Goal: Complete application form

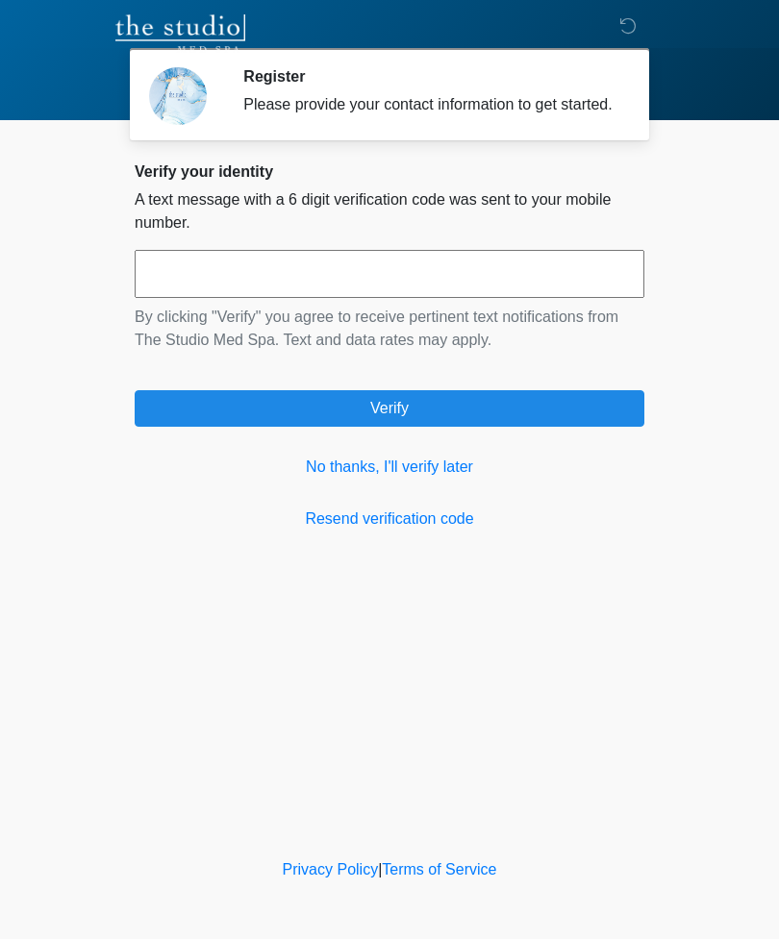
click at [435, 479] on link "No thanks, I'll verify later" at bounding box center [390, 467] width 510 height 23
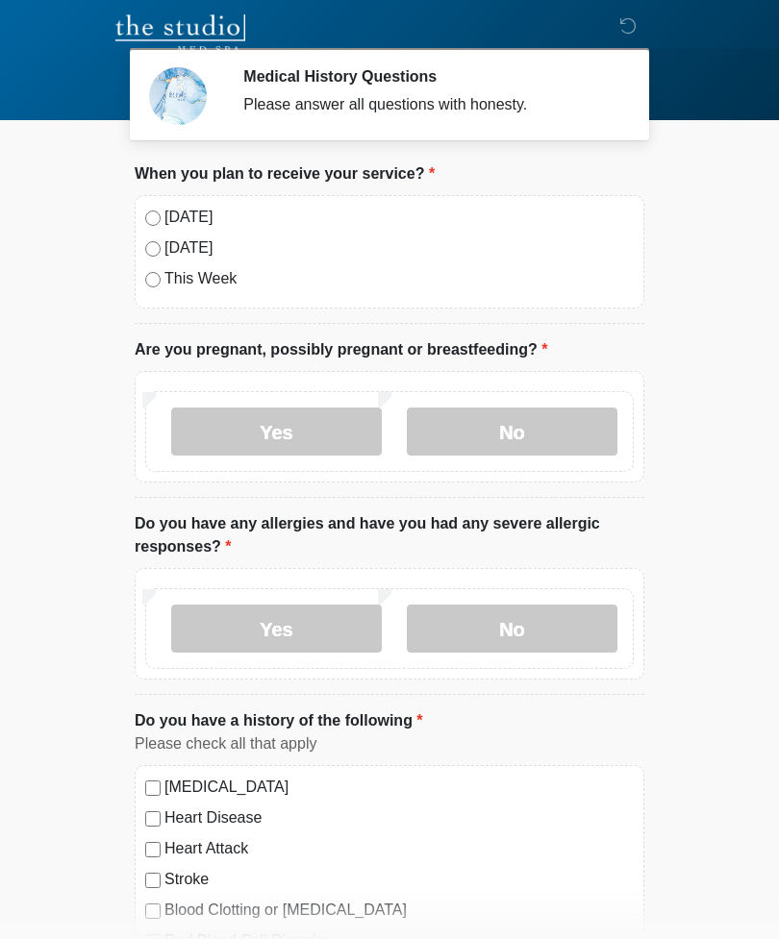
click at [135, 212] on div "[DATE] [DATE] This Week" at bounding box center [390, 251] width 510 height 113
click at [501, 430] on label "No" at bounding box center [512, 432] width 211 height 48
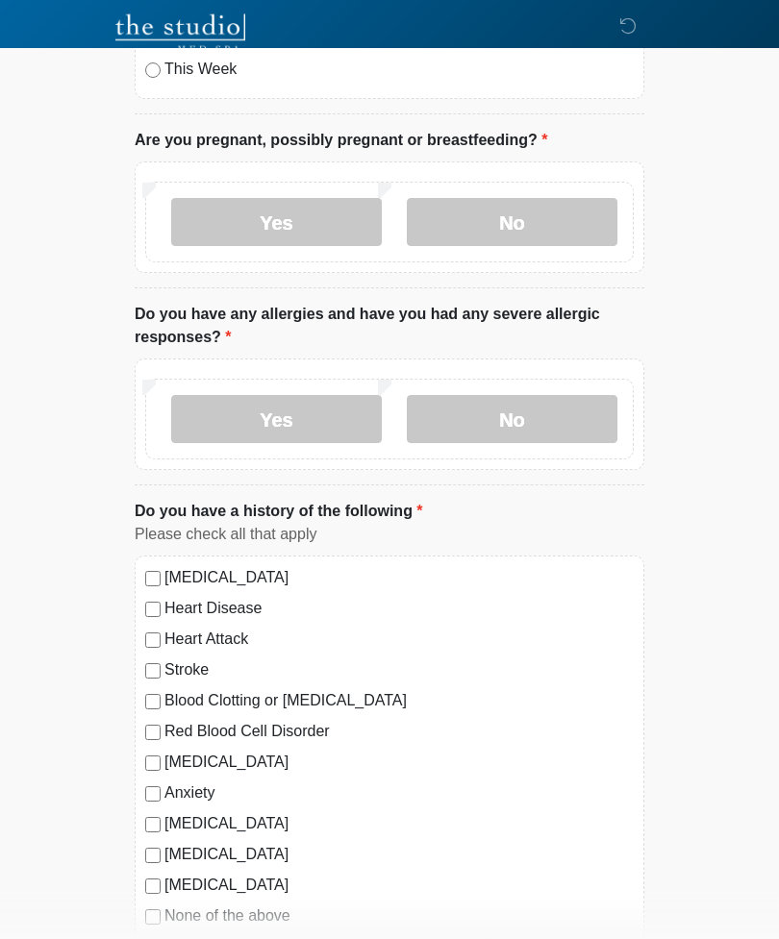
click at [534, 414] on label "No" at bounding box center [512, 420] width 211 height 48
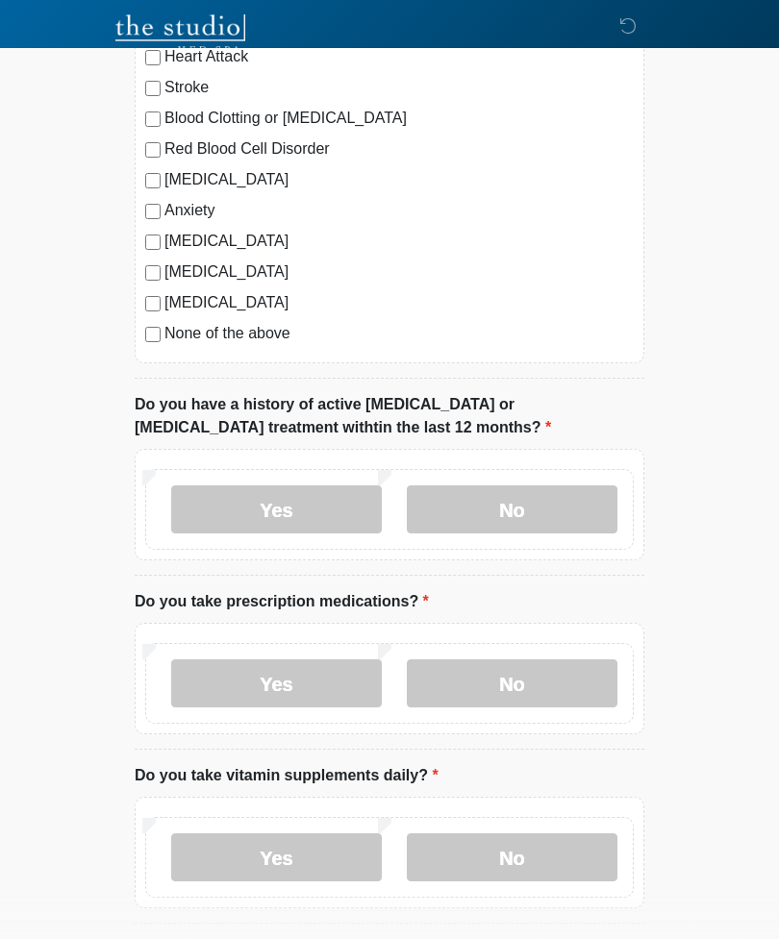
scroll to position [827, 0]
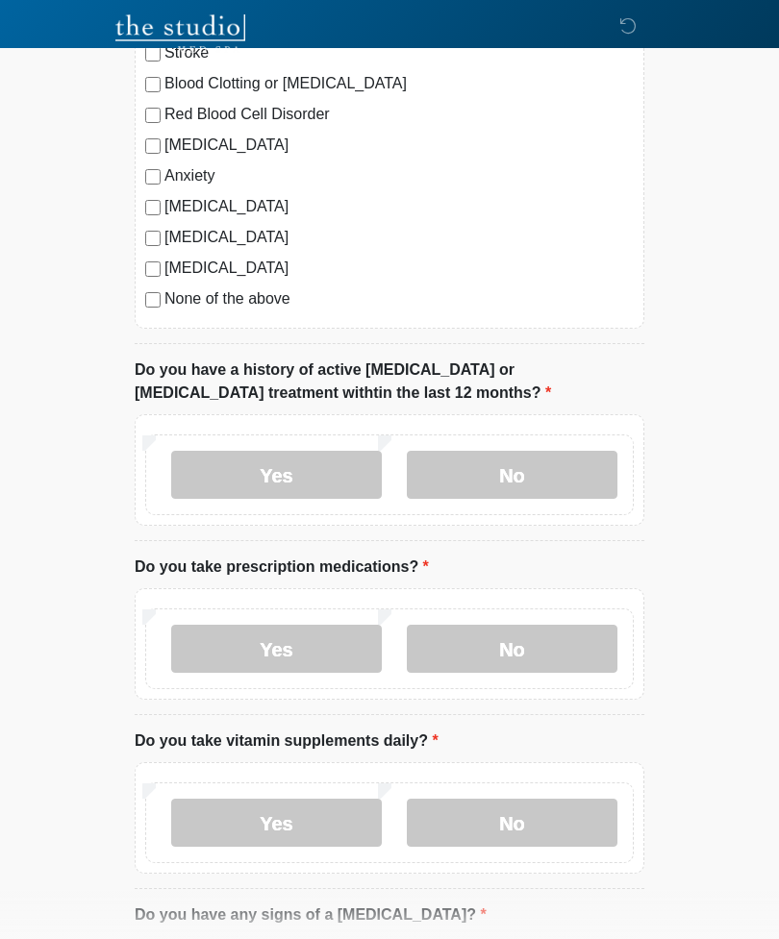
click at [547, 473] on label "No" at bounding box center [512, 475] width 211 height 48
click at [552, 653] on label "No" at bounding box center [512, 649] width 211 height 48
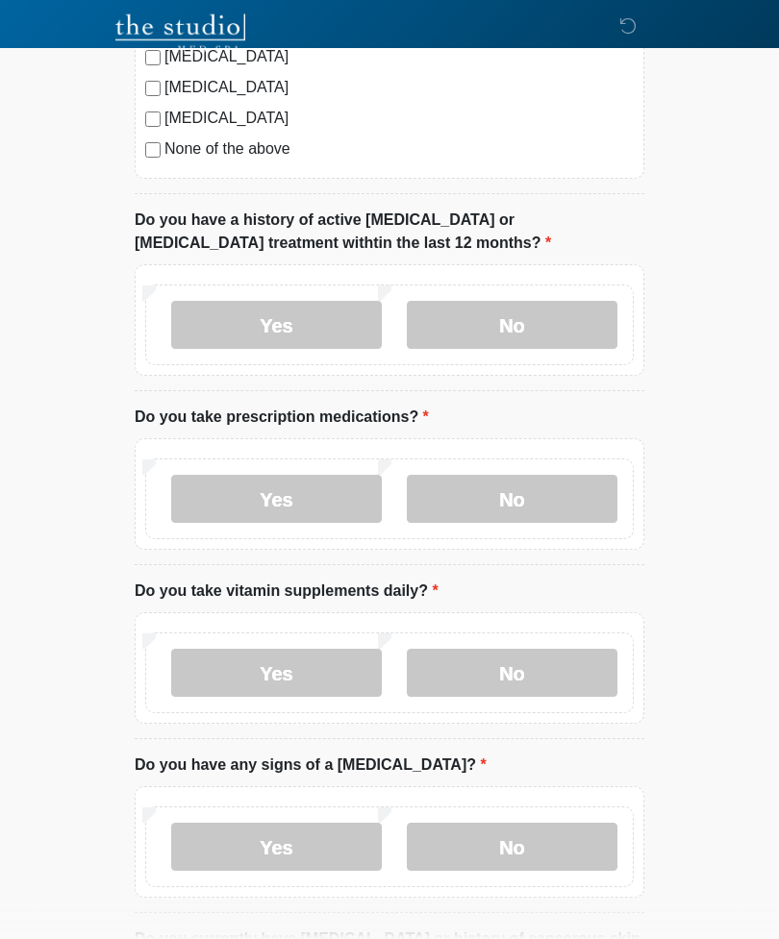
scroll to position [977, 0]
click at [286, 656] on label "Yes" at bounding box center [276, 673] width 211 height 48
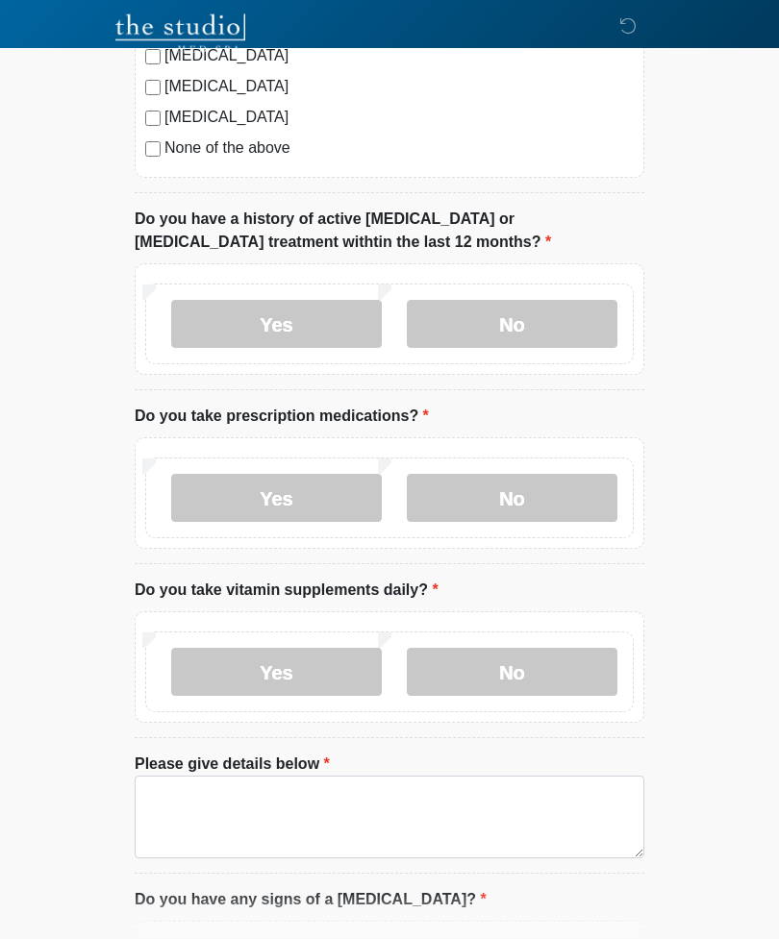
scroll to position [978, 0]
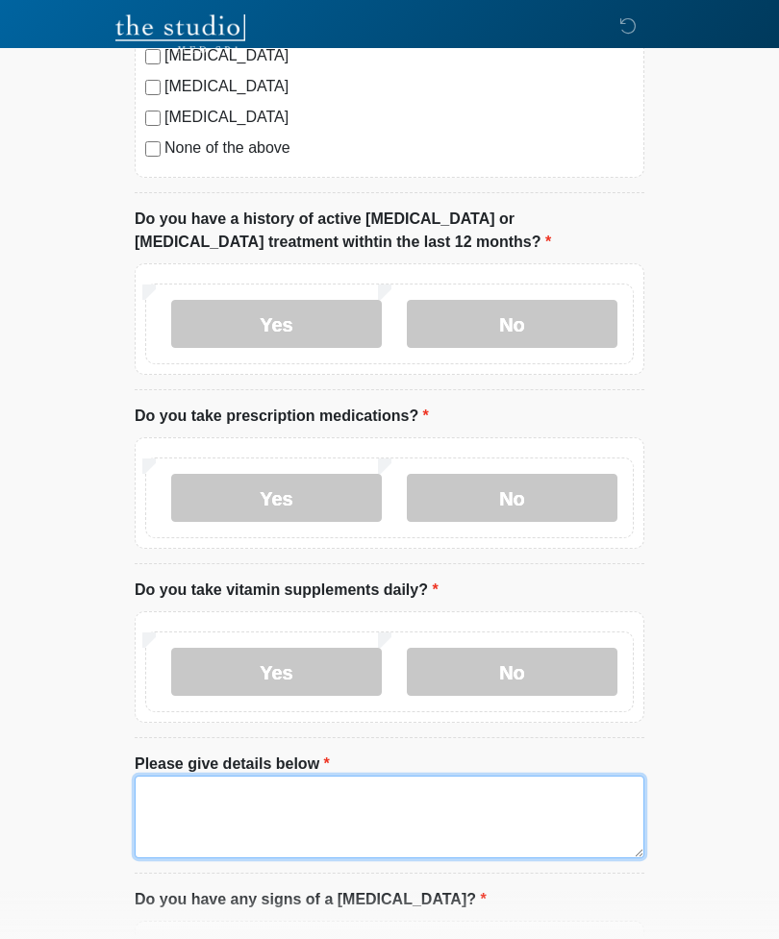
click at [283, 818] on textarea "Please give details below" at bounding box center [390, 817] width 510 height 83
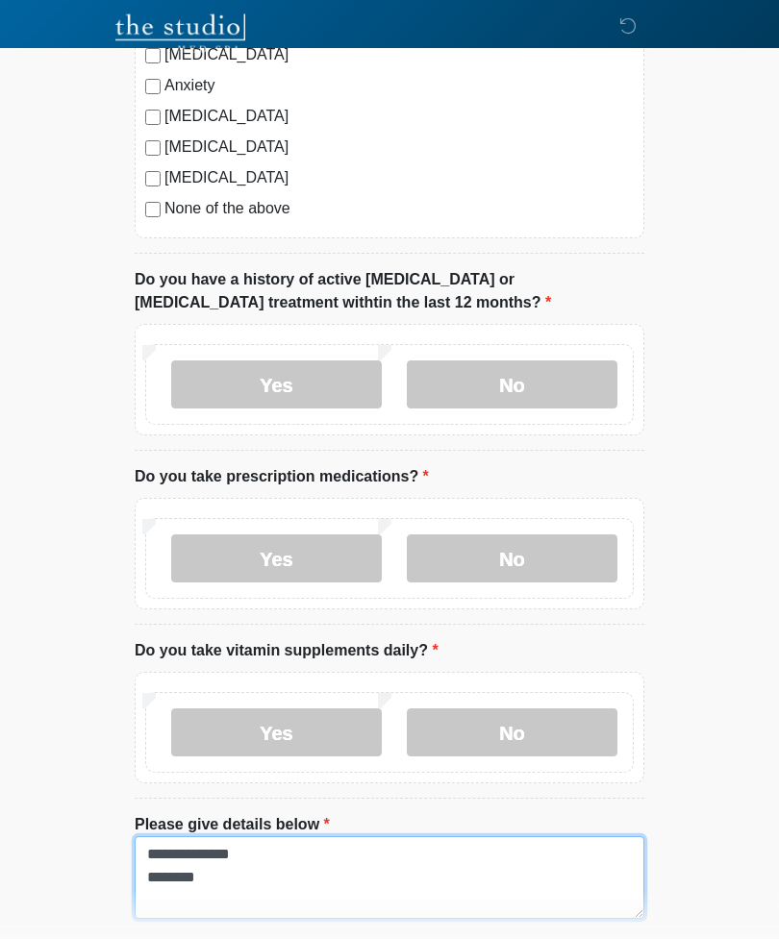
scroll to position [913, 0]
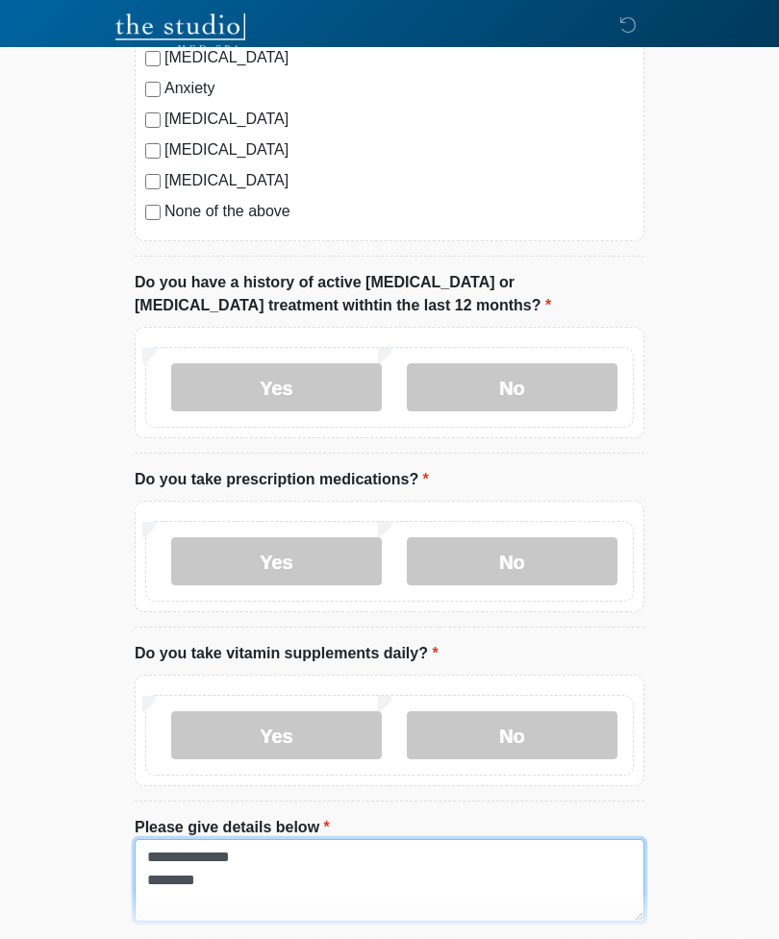
click at [253, 887] on textarea "**********" at bounding box center [390, 881] width 510 height 83
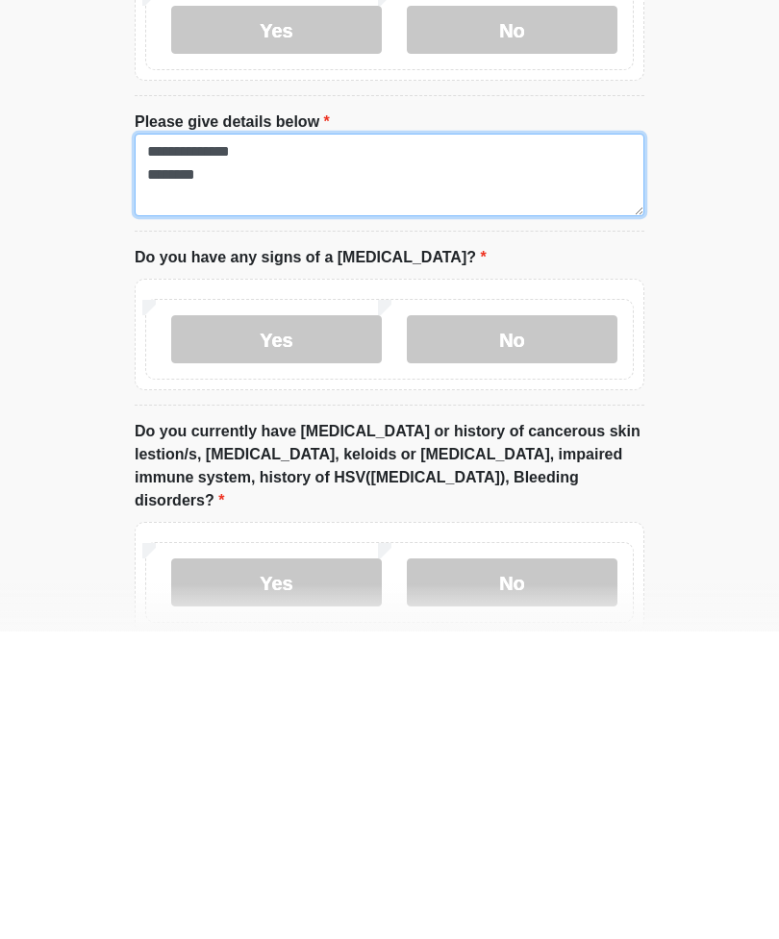
type textarea "**********"
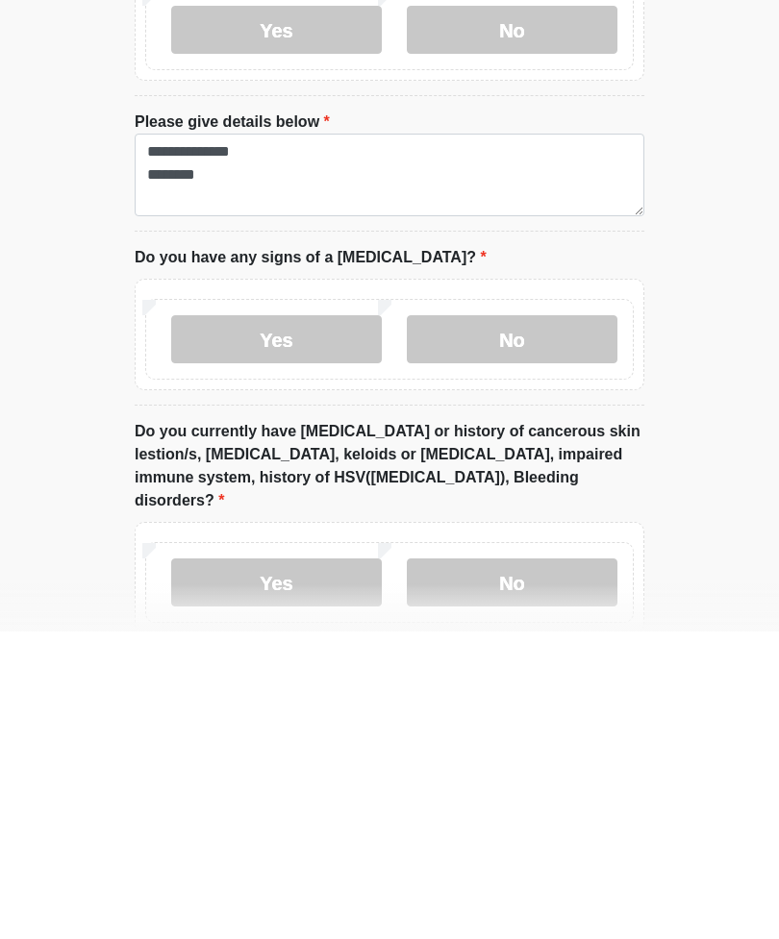
click at [550, 623] on label "No" at bounding box center [512, 647] width 211 height 48
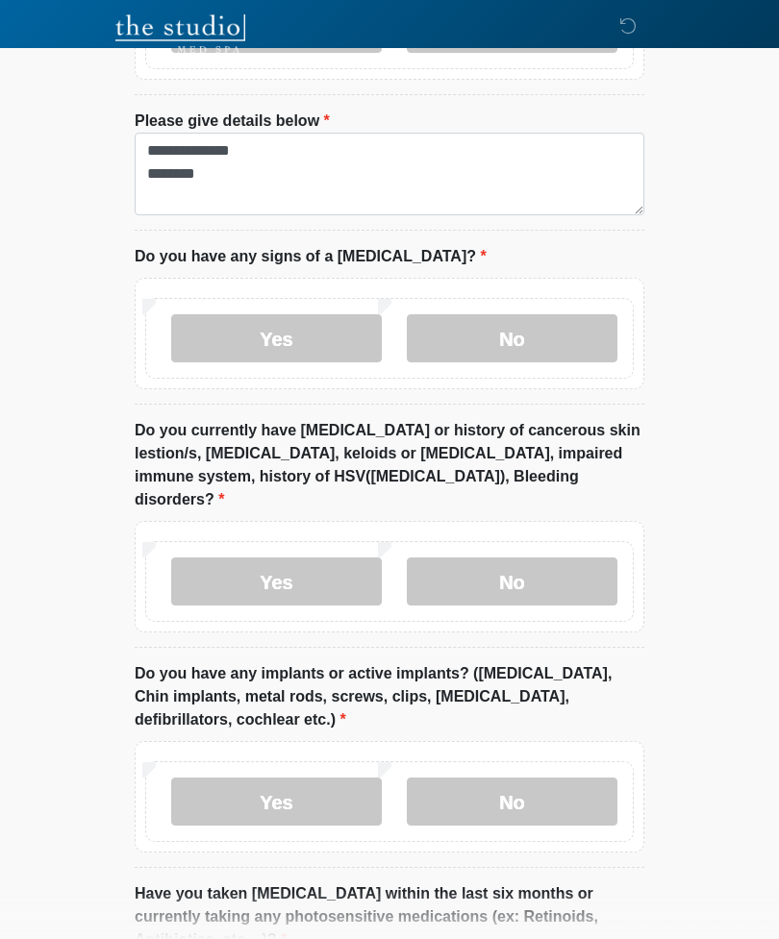
click at [506, 560] on label "No" at bounding box center [512, 582] width 211 height 48
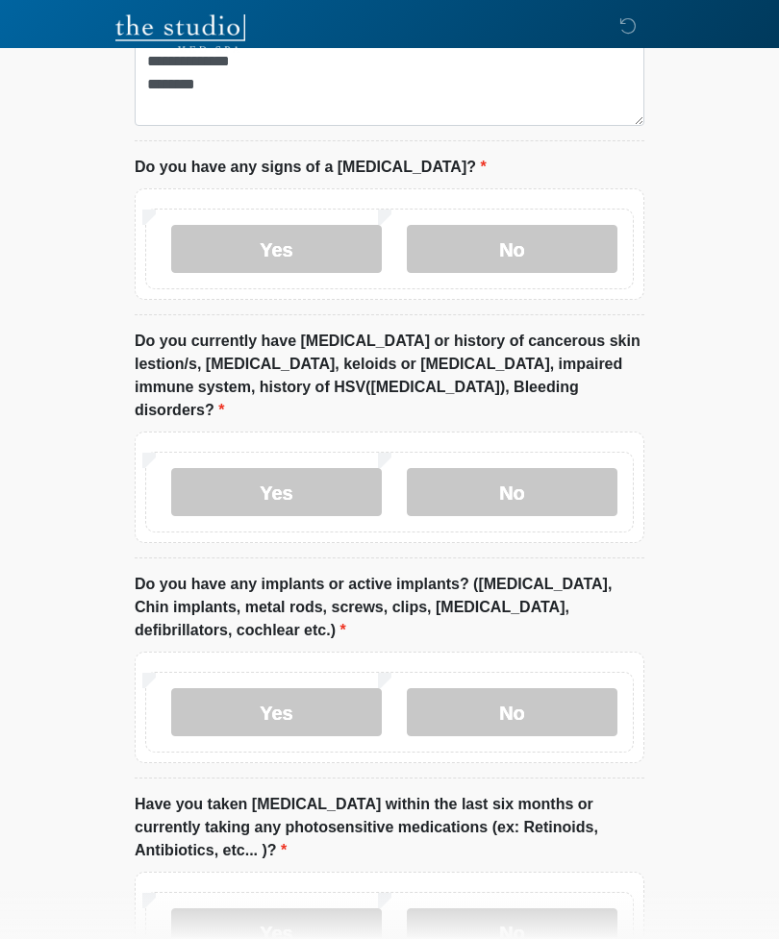
scroll to position [1835, 0]
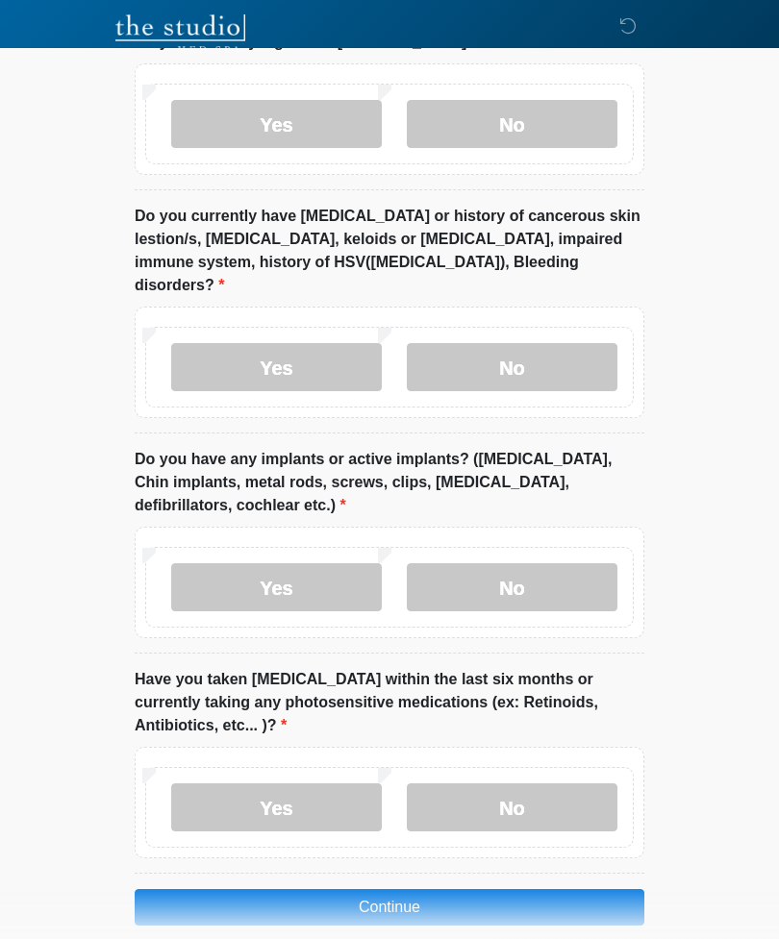
click at [521, 563] on label "No" at bounding box center [512, 587] width 211 height 48
click at [538, 783] on label "No" at bounding box center [512, 807] width 211 height 48
click at [495, 889] on button "Continue" at bounding box center [390, 907] width 510 height 37
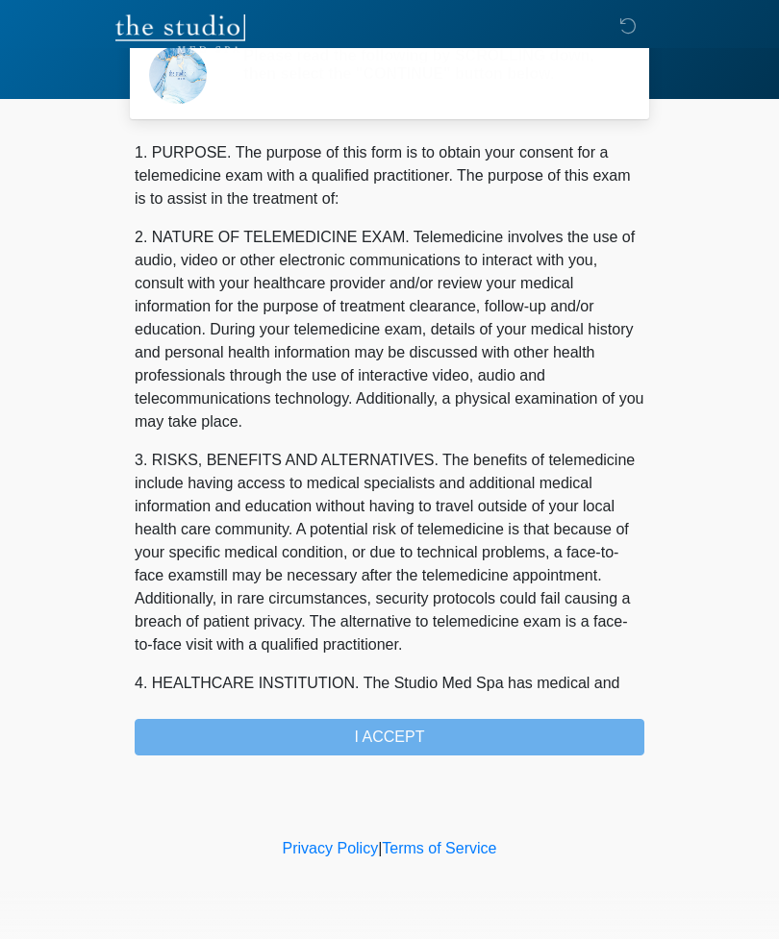
scroll to position [0, 0]
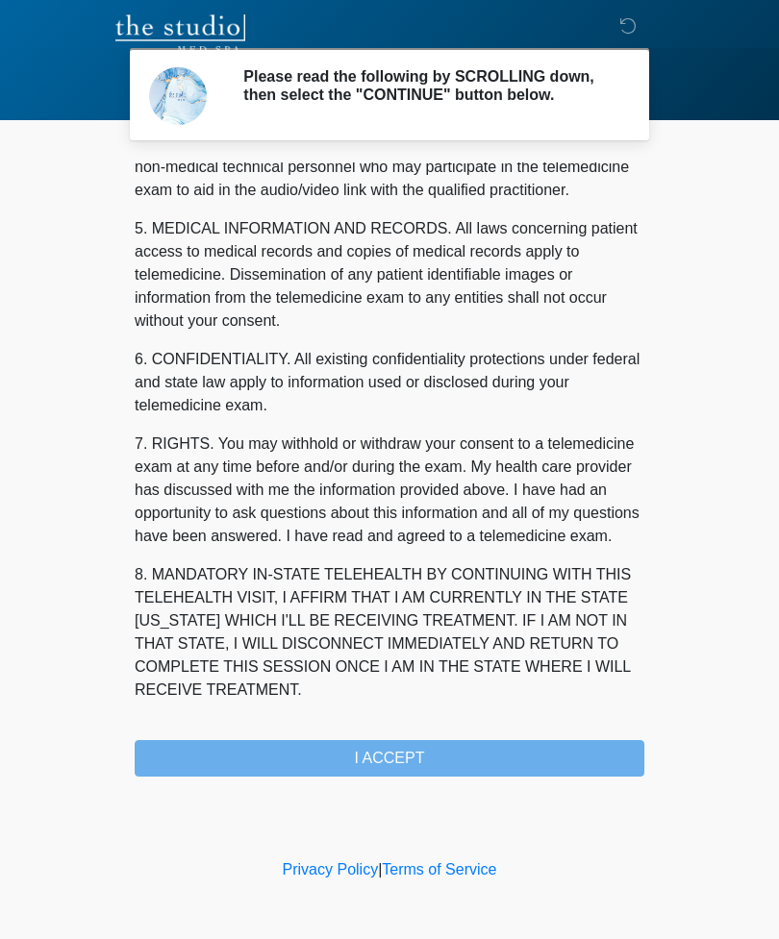
click at [362, 766] on div "1. PURPOSE. The purpose of this form is to obtain your consent for a telemedici…" at bounding box center [390, 469] width 510 height 614
click at [362, 765] on div "1. PURPOSE. The purpose of this form is to obtain your consent for a telemedici…" at bounding box center [390, 469] width 510 height 614
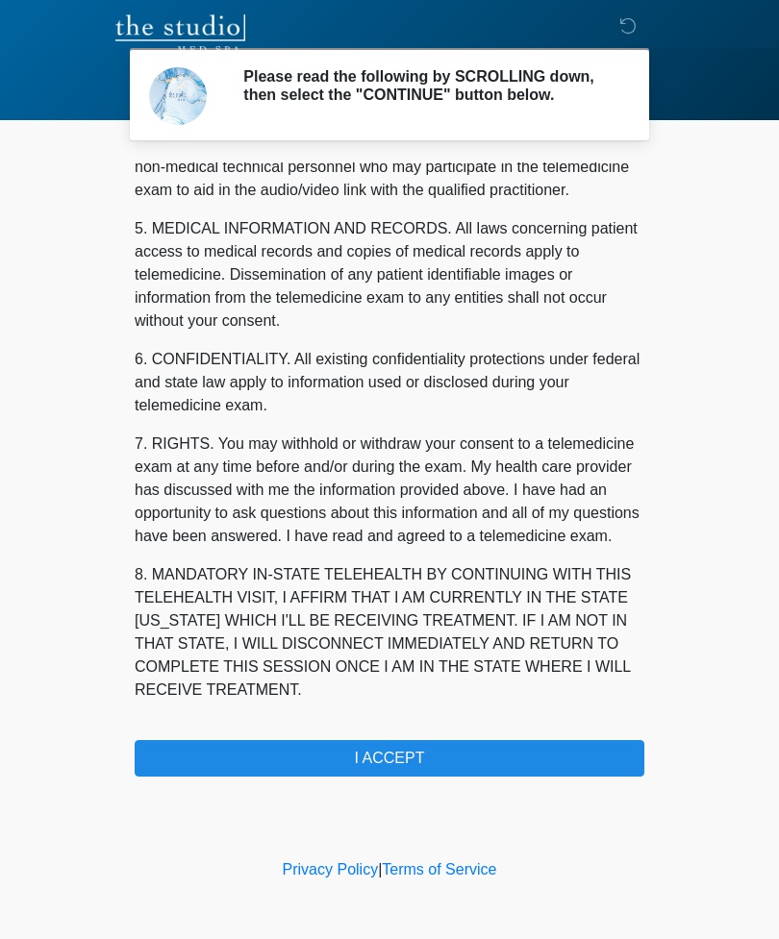
scroll to position [584, 0]
click at [385, 768] on button "I ACCEPT" at bounding box center [390, 758] width 510 height 37
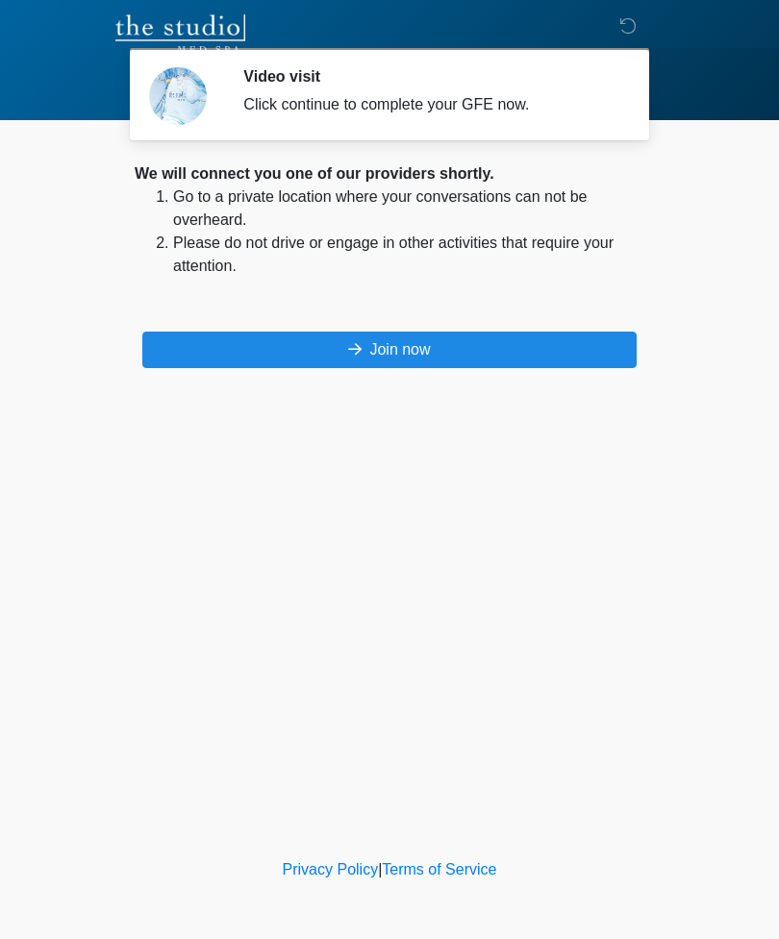
click at [534, 348] on button "Join now" at bounding box center [389, 350] width 494 height 37
